Goal: Find specific page/section: Find specific page/section

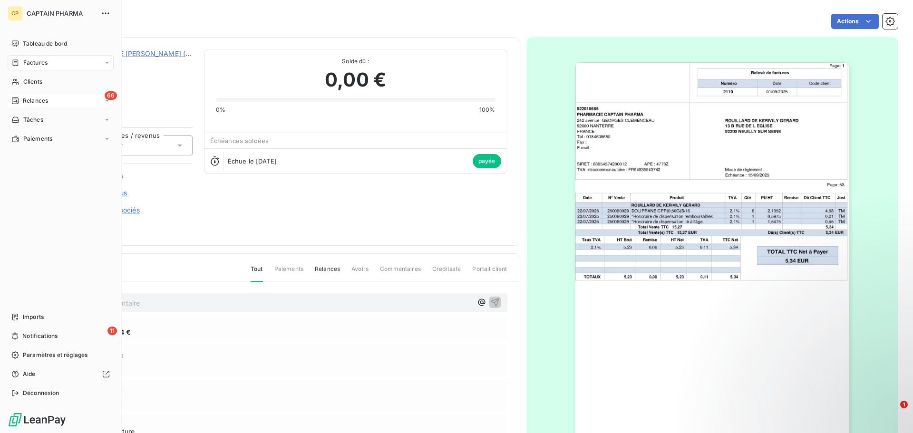
click at [36, 100] on span "Relances" at bounding box center [35, 101] width 25 height 9
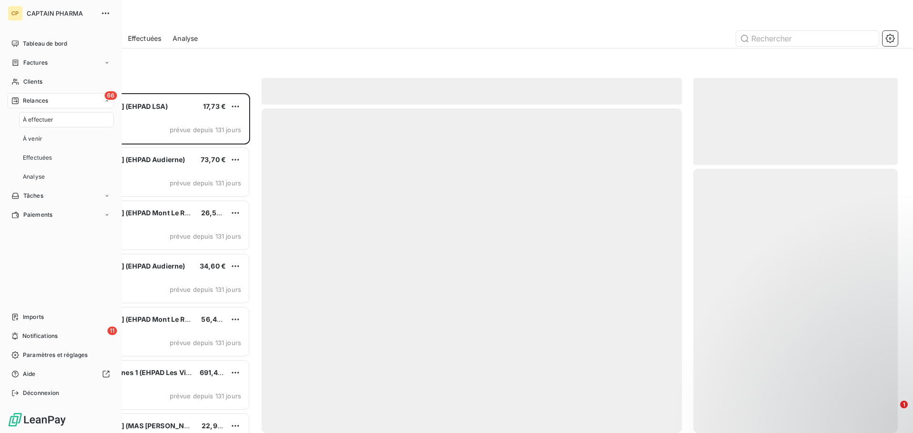
click at [53, 115] on div "À effectuer" at bounding box center [66, 119] width 95 height 15
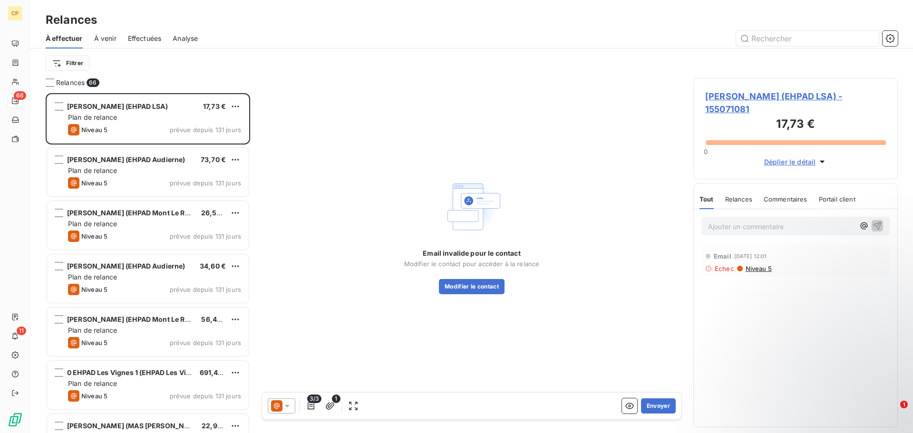
click at [304, 78] on div "Email invalide pour le contact Modifier le contact pour accéder à la relance Mo…" at bounding box center [472, 235] width 420 height 314
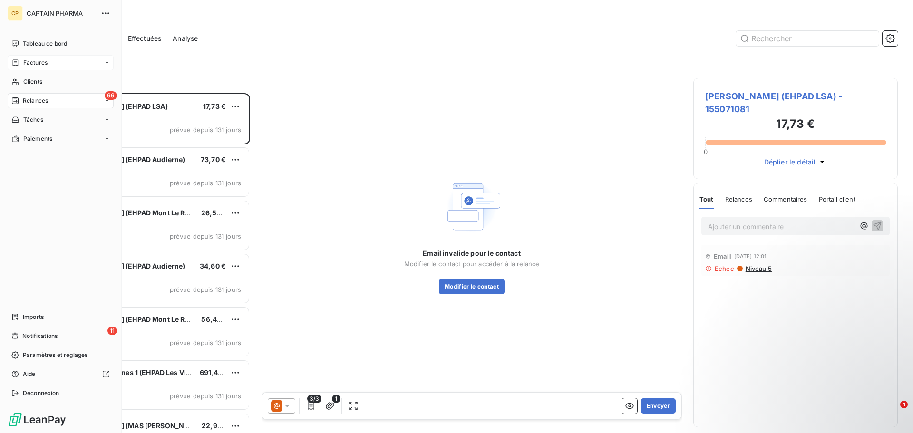
click at [15, 63] on icon at bounding box center [15, 63] width 8 height 8
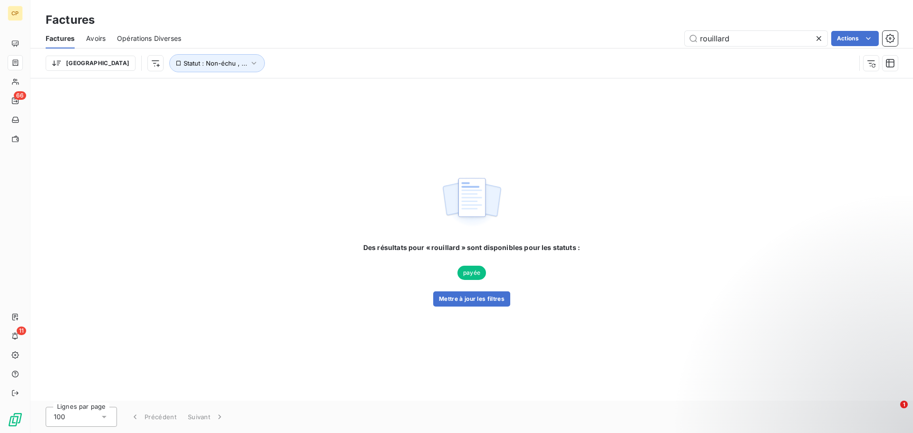
drag, startPoint x: 735, startPoint y: 44, endPoint x: 658, endPoint y: 53, distance: 78.0
click at [658, 53] on div "Factures Avoirs Opérations Diverses rouillard Actions Trier Statut : Non-échu ,…" at bounding box center [471, 53] width 883 height 49
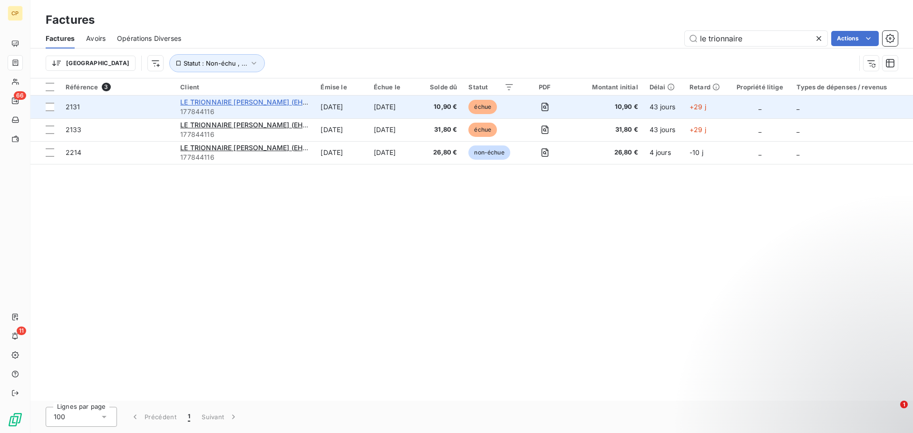
type input "le trionnaire"
click at [291, 104] on span "LE TRIONNAIRE [PERSON_NAME] (EHPAD [PERSON_NAME])" at bounding box center [277, 102] width 195 height 8
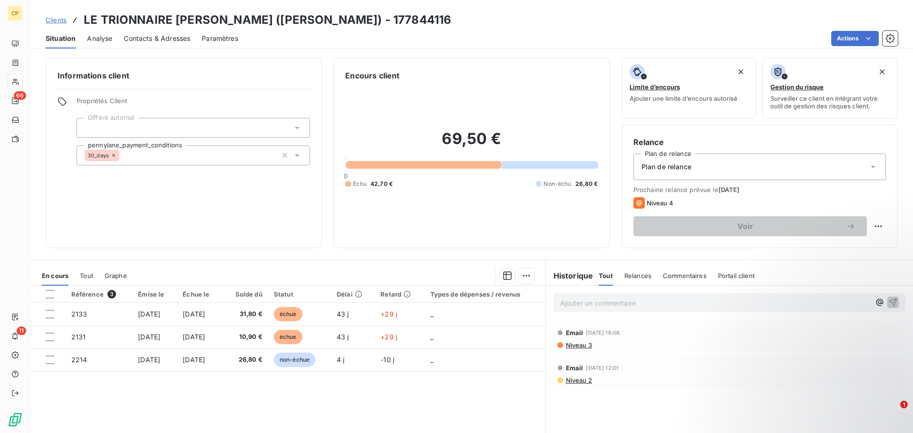
click at [180, 41] on span "Contacts & Adresses" at bounding box center [157, 39] width 67 height 10
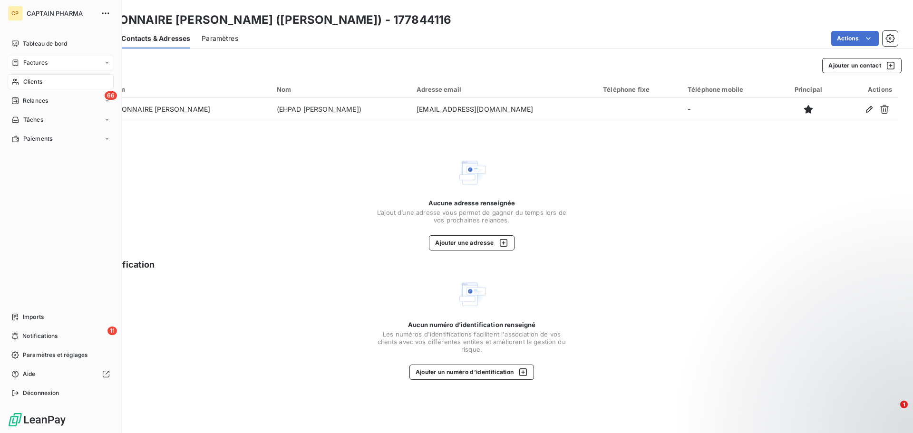
click at [32, 62] on span "Factures" at bounding box center [35, 62] width 24 height 9
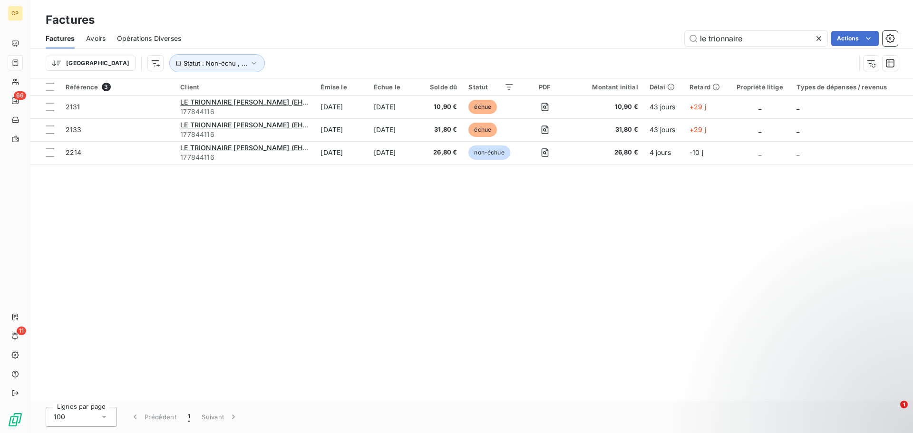
drag, startPoint x: 750, startPoint y: 40, endPoint x: 632, endPoint y: 57, distance: 120.0
click at [632, 57] on div "Factures Avoirs Opérations Diverses le trionnaire Actions Trier Statut : Non-éc…" at bounding box center [471, 53] width 883 height 49
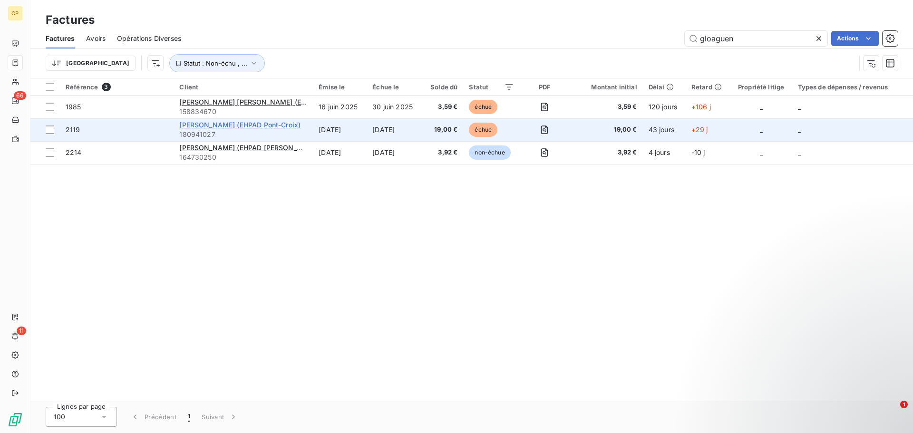
type input "gloaguen"
click at [271, 126] on span "[PERSON_NAME] (EHPAD Pont-Croix)" at bounding box center [239, 125] width 121 height 8
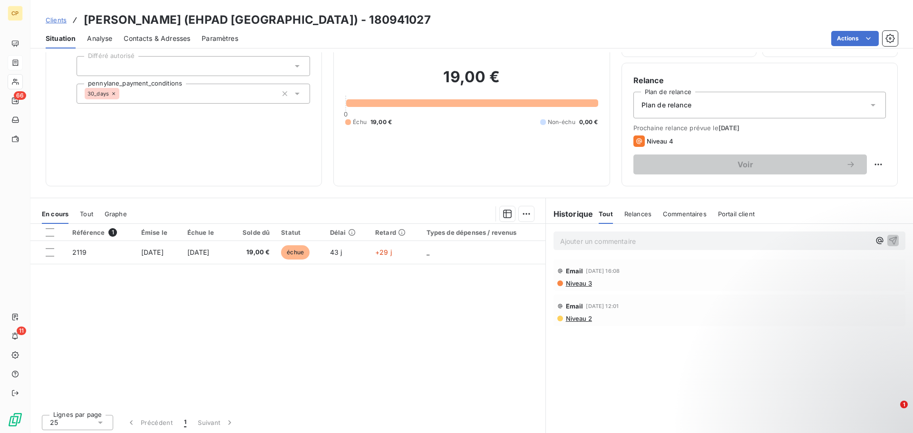
scroll to position [64, 0]
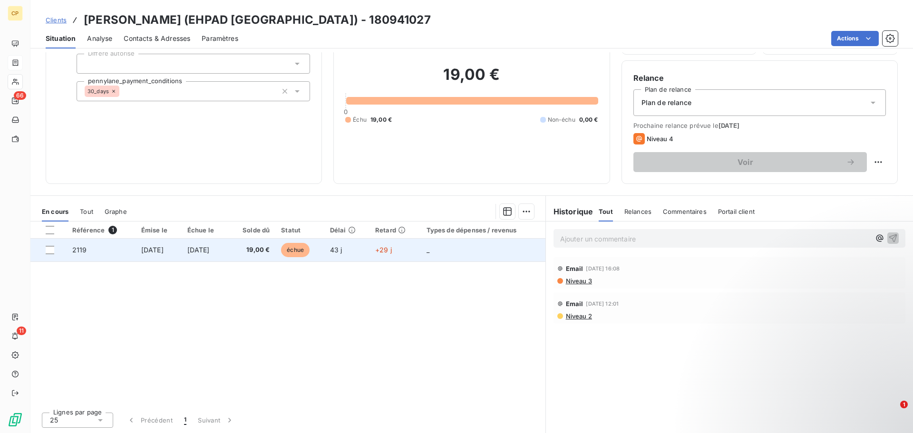
click at [173, 251] on td "[DATE]" at bounding box center [159, 250] width 46 height 23
